Goal: Find specific page/section: Find specific page/section

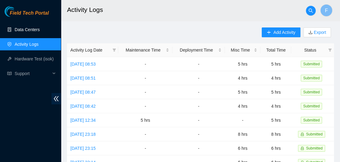
click at [29, 31] on link "Data Centers" at bounding box center [27, 29] width 25 height 5
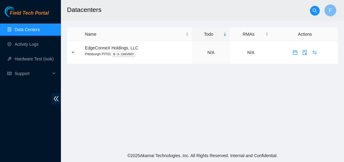
click at [29, 31] on link "Data Centers" at bounding box center [27, 29] width 25 height 5
click at [210, 51] on link "1" at bounding box center [211, 52] width 2 height 5
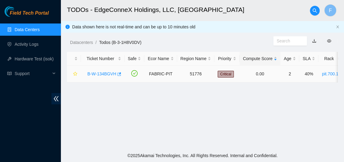
click at [105, 72] on link "B-W-134BGVH" at bounding box center [101, 73] width 29 height 5
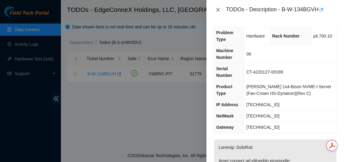
click at [219, 10] on icon "close" at bounding box center [217, 9] width 5 height 5
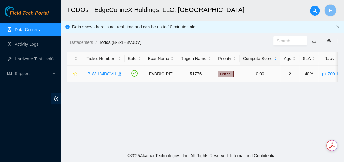
click at [106, 72] on link "B-W-134BGVH" at bounding box center [101, 73] width 29 height 5
